Goal: Check status: Check status

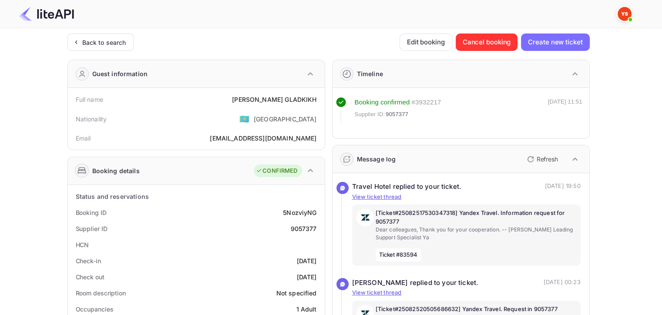
drag, startPoint x: 0, startPoint y: 0, endPoint x: 112, endPoint y: 50, distance: 122.4
click at [112, 50] on div "Back to search" at bounding box center [100, 42] width 66 height 17
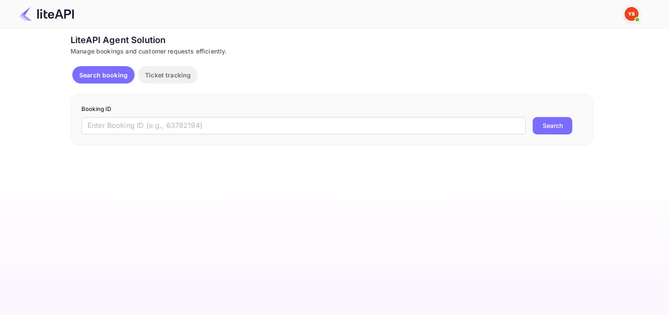
click at [174, 130] on input "text" at bounding box center [303, 125] width 444 height 17
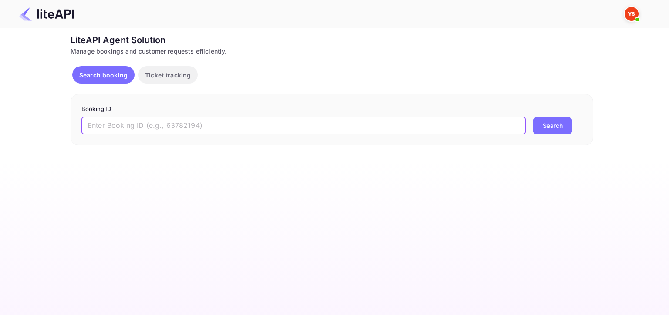
paste input "9046598"
type input "9046598"
click at [570, 118] on button "Search" at bounding box center [552, 125] width 40 height 17
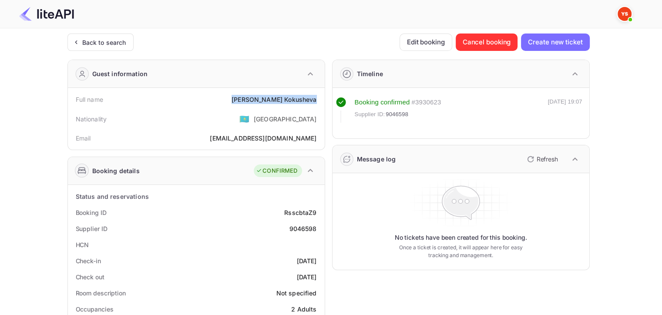
drag, startPoint x: 259, startPoint y: 96, endPoint x: 321, endPoint y: 101, distance: 62.4
click at [321, 101] on div "Full name [PERSON_NAME] Nationality 🇰🇿 [DEMOGRAPHIC_DATA] Email [EMAIL_ADDRESS]…" at bounding box center [196, 119] width 257 height 62
copy div "[PERSON_NAME]"
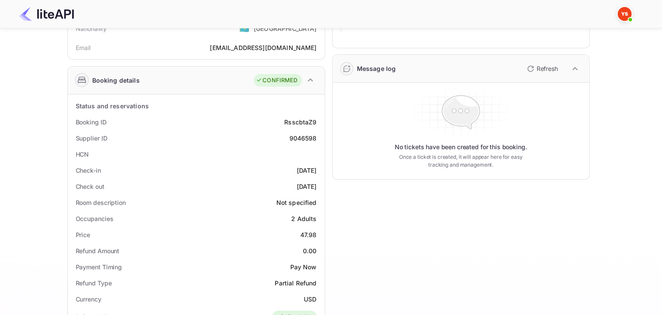
scroll to position [131, 0]
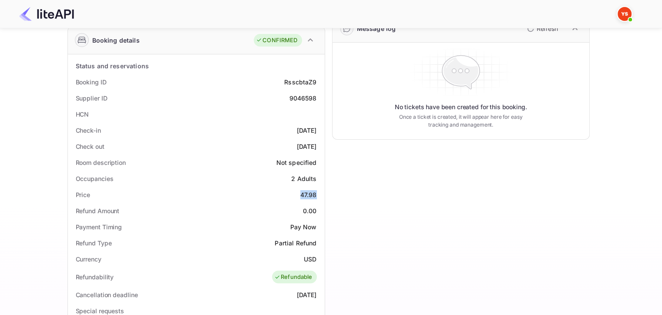
drag, startPoint x: 314, startPoint y: 192, endPoint x: 321, endPoint y: 192, distance: 7.0
click at [321, 192] on div "Status and reservations Booking ID RsscbtaZ9 Supplier ID 9046598 HCN Check-in […" at bounding box center [196, 294] width 257 height 480
copy div "47.98"
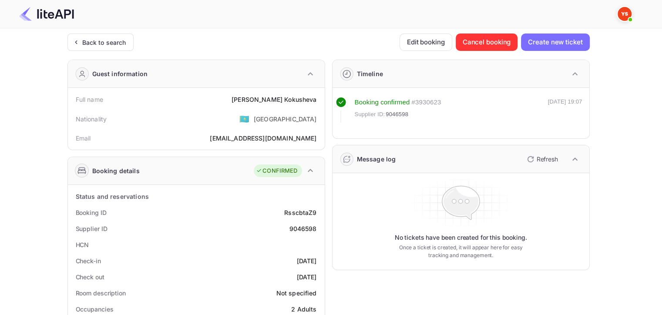
click at [111, 40] on div "Back to search" at bounding box center [104, 42] width 44 height 9
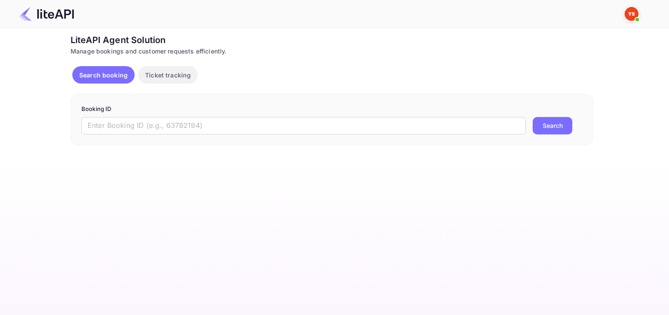
click at [219, 124] on input "text" at bounding box center [303, 125] width 444 height 17
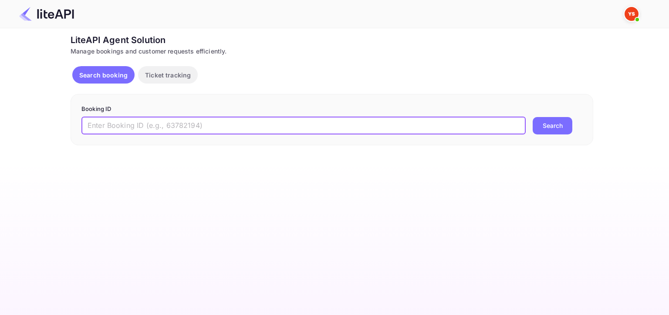
paste input "9149676"
type input "9149676"
click at [532, 117] on button "Search" at bounding box center [552, 125] width 40 height 17
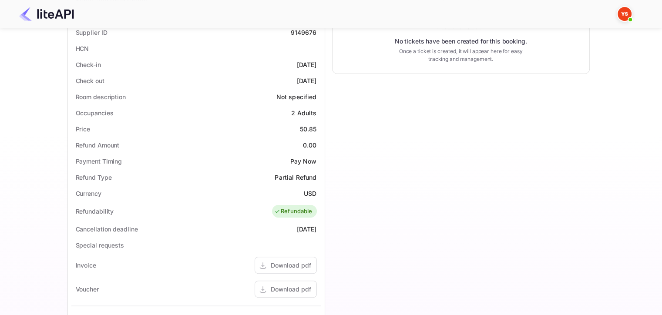
scroll to position [218, 0]
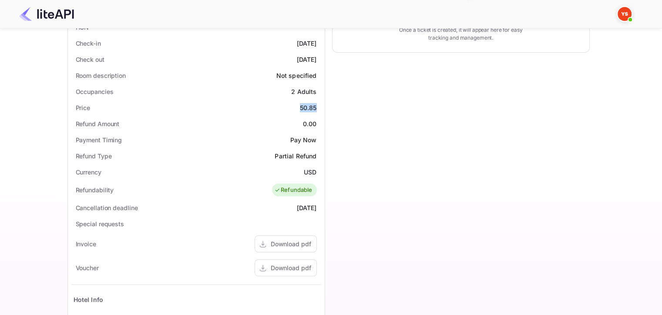
drag, startPoint x: 301, startPoint y: 105, endPoint x: 324, endPoint y: 107, distance: 22.7
click at [324, 107] on div "Status and reservations Booking ID KnvLIPZC9 Supplier ID 9149676 HCN Check-in […" at bounding box center [196, 207] width 257 height 480
copy div "50.85"
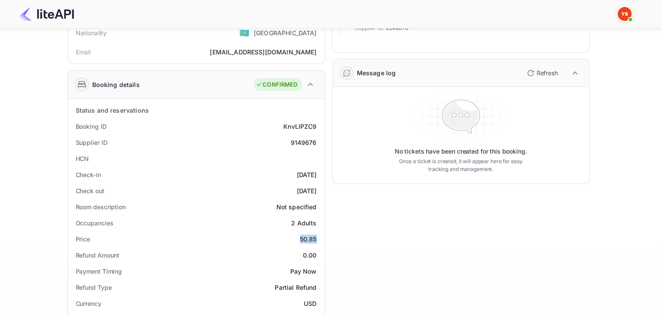
scroll to position [87, 0]
